Goal: Find specific page/section: Find specific page/section

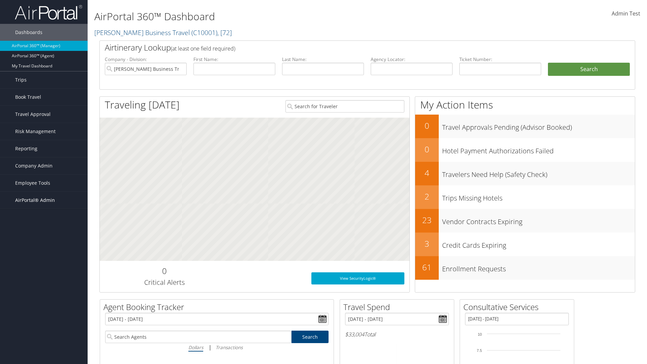
click at [44, 200] on span "AirPortal® Admin" at bounding box center [35, 200] width 40 height 17
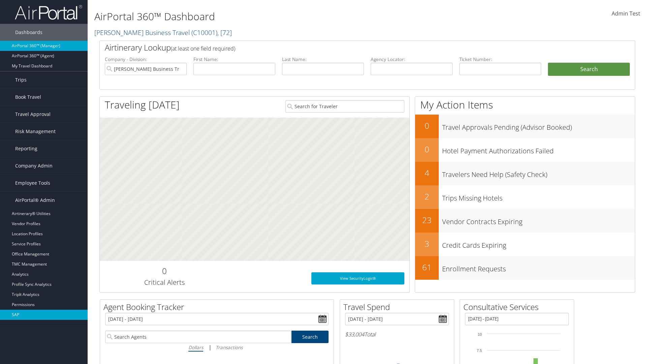
click at [44, 315] on link "SAP" at bounding box center [44, 315] width 88 height 10
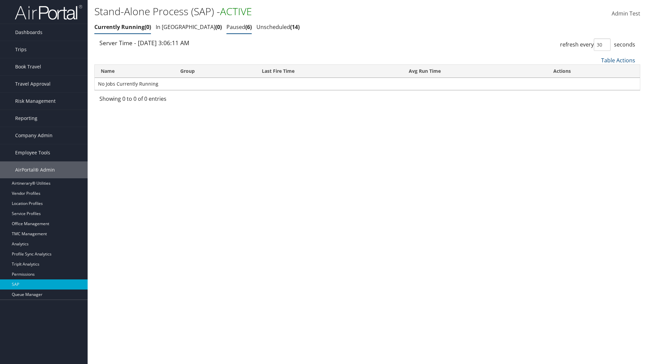
click at [226, 27] on link "Paused 6" at bounding box center [238, 26] width 25 height 7
